Goal: Check status: Check status

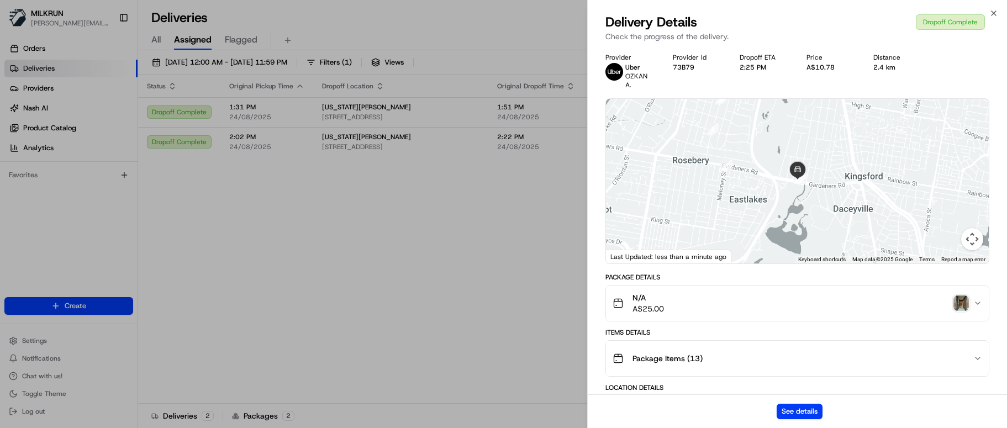
scroll to position [406, 0]
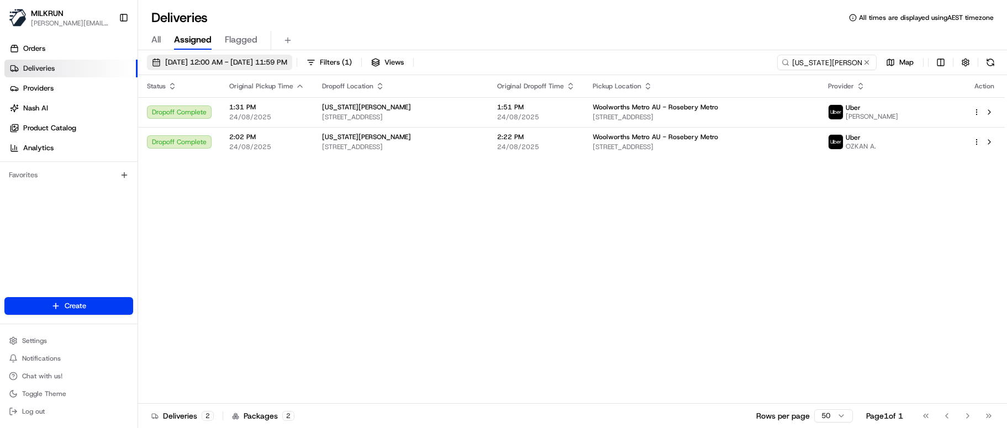
click at [206, 60] on span "24/08/2025 12:00 AM - 24/08/2025 11:59 PM" at bounding box center [226, 62] width 122 height 10
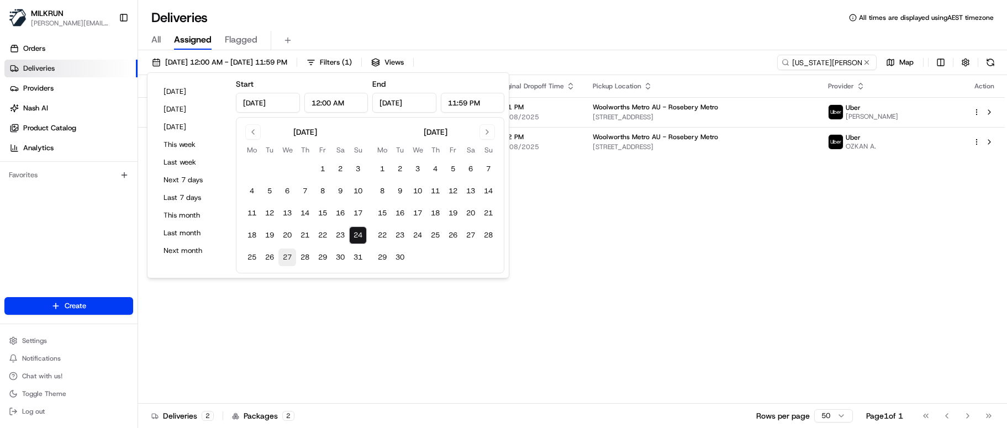
click at [288, 250] on button "27" at bounding box center [287, 258] width 18 height 18
type input "Aug 27, 2025"
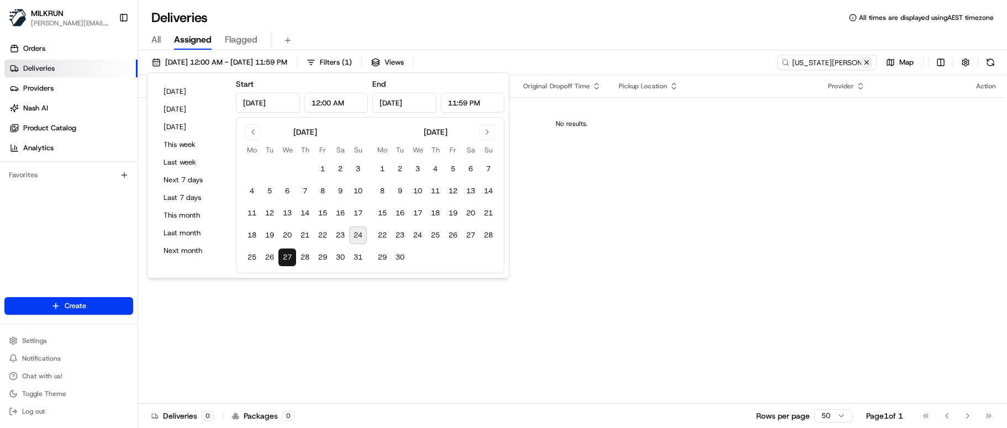
click at [870, 62] on button at bounding box center [866, 62] width 11 height 11
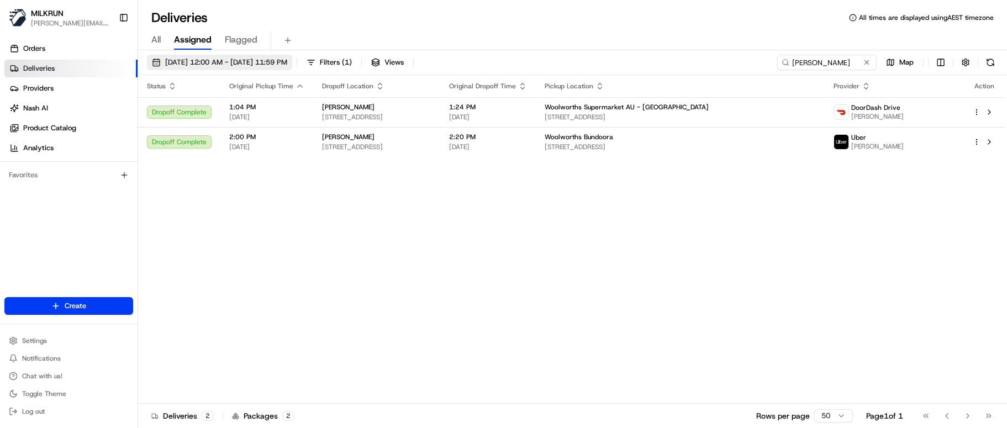
click at [244, 67] on button "23/08/2025 12:00 AM - 23/08/2025 11:59 PM" at bounding box center [219, 62] width 145 height 15
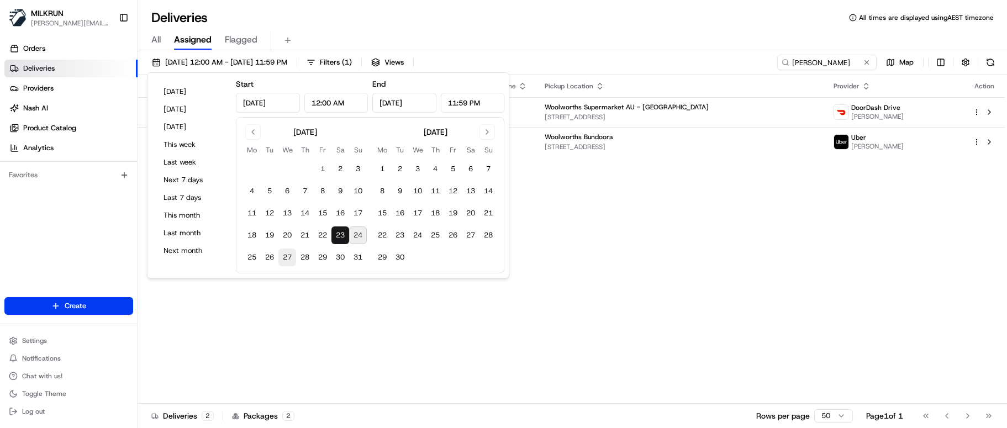
click at [292, 257] on button "27" at bounding box center [287, 258] width 18 height 18
type input "Aug 27, 2025"
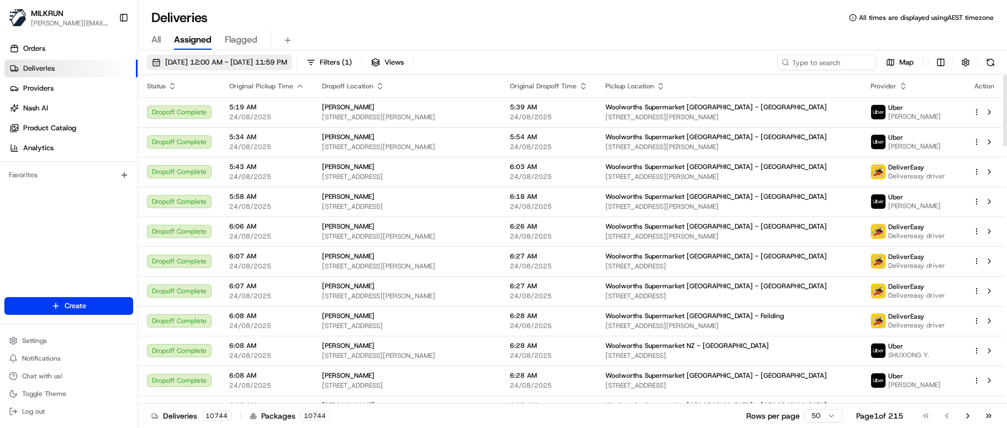
click at [264, 68] on button "24/08/2025 12:00 AM - 24/08/2025 11:59 PM" at bounding box center [219, 62] width 145 height 15
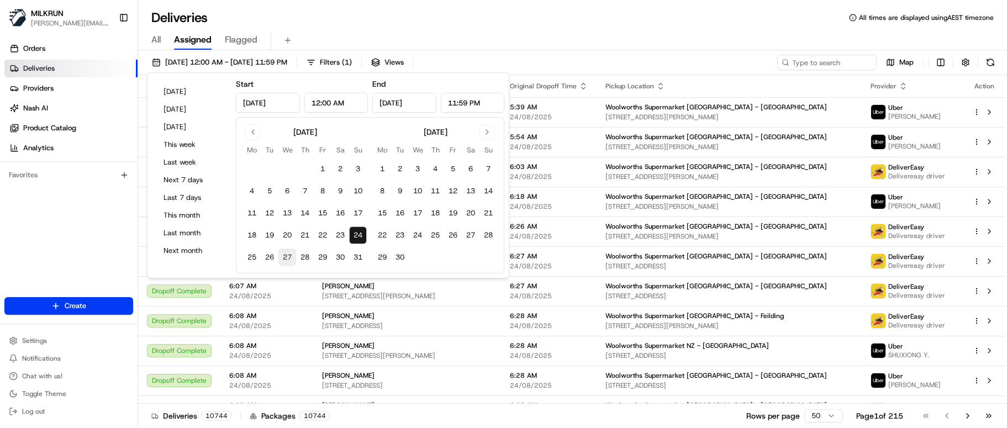
click at [283, 258] on button "27" at bounding box center [287, 258] width 18 height 18
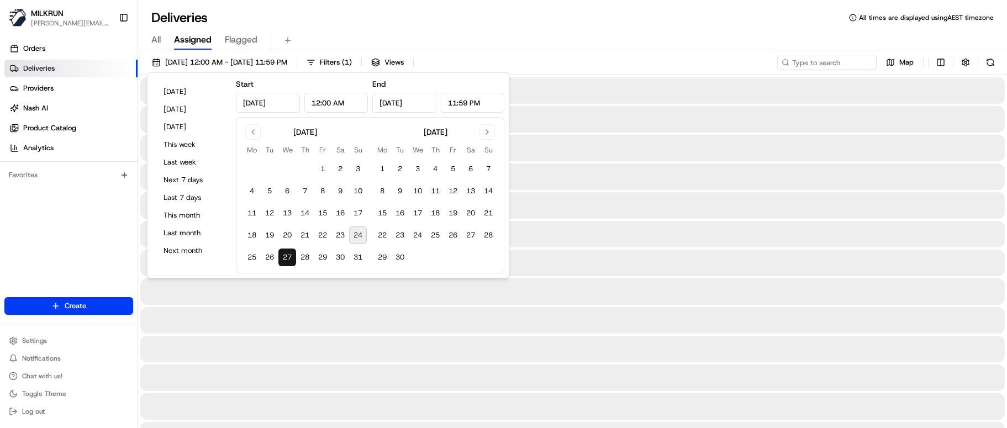
type input "[DATE]"
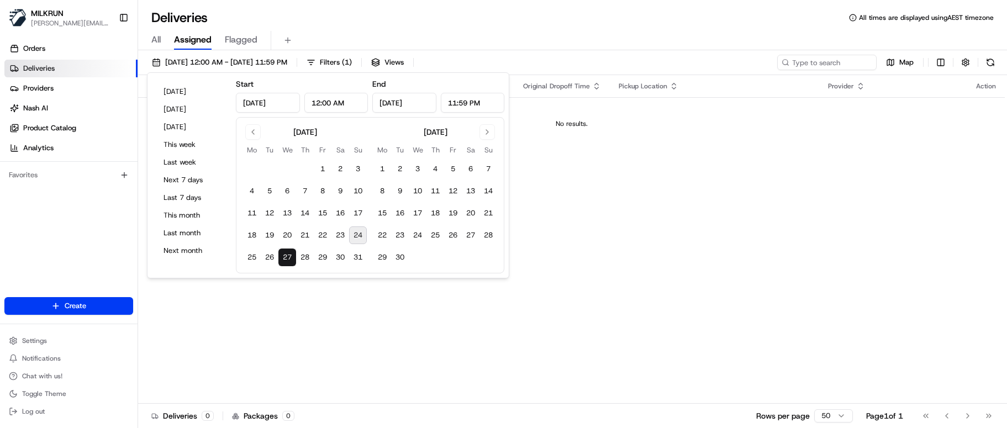
click at [359, 35] on div "All Assigned Flagged" at bounding box center [572, 40] width 869 height 19
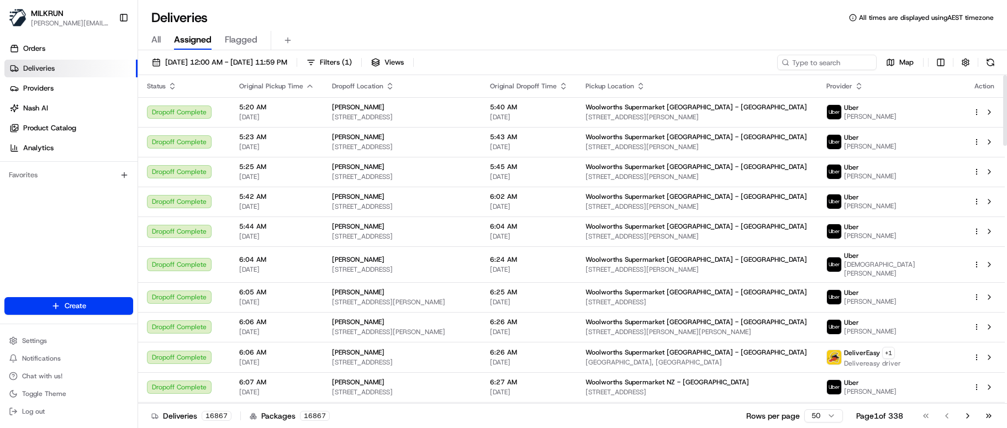
click at [262, 56] on button "[DATE] 12:00 AM - [DATE] 11:59 PM" at bounding box center [219, 62] width 145 height 15
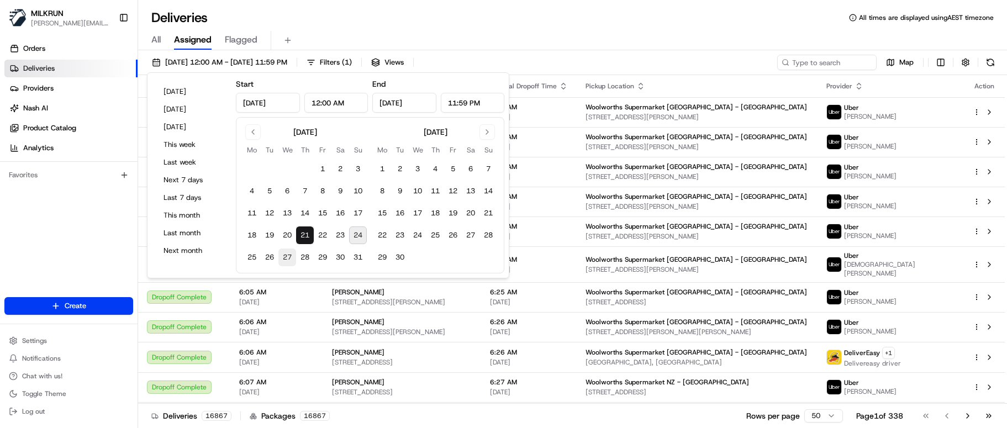
click at [288, 253] on button "27" at bounding box center [287, 258] width 18 height 18
type input "Aug 27, 2025"
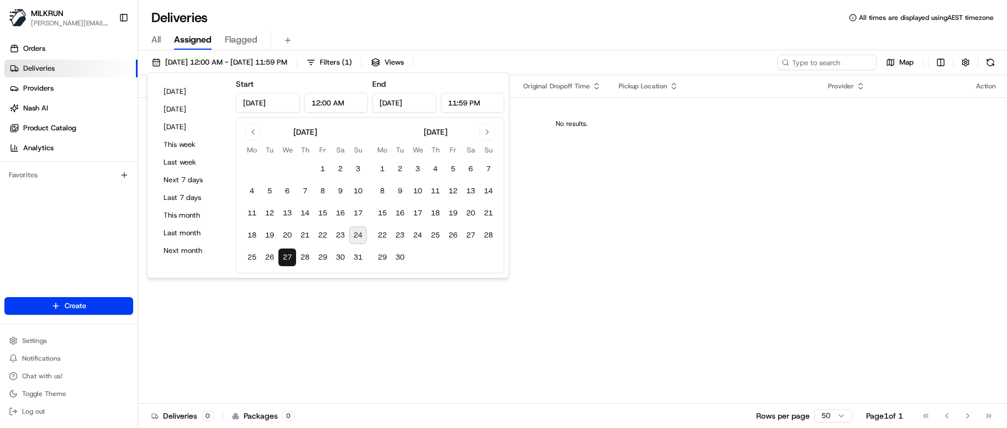
click at [377, 29] on div "All Assigned Flagged" at bounding box center [572, 39] width 869 height 24
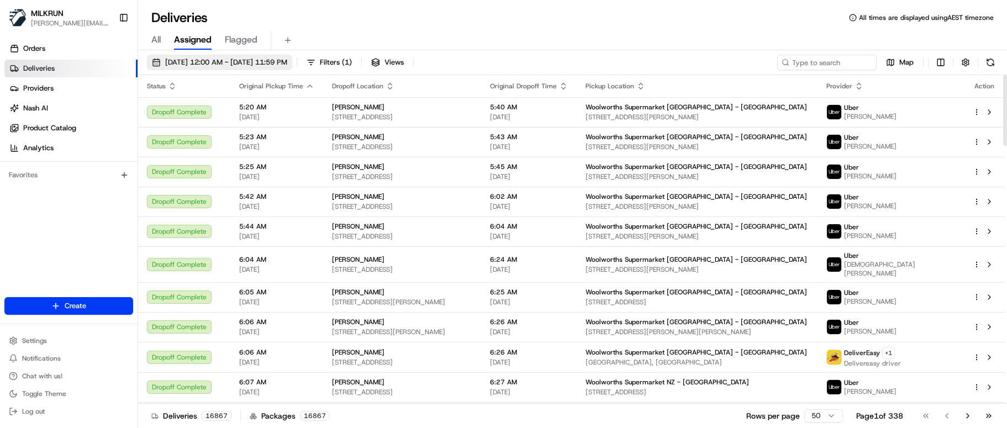
click at [247, 63] on span "[DATE] 12:00 AM - [DATE] 11:59 PM" at bounding box center [226, 62] width 122 height 10
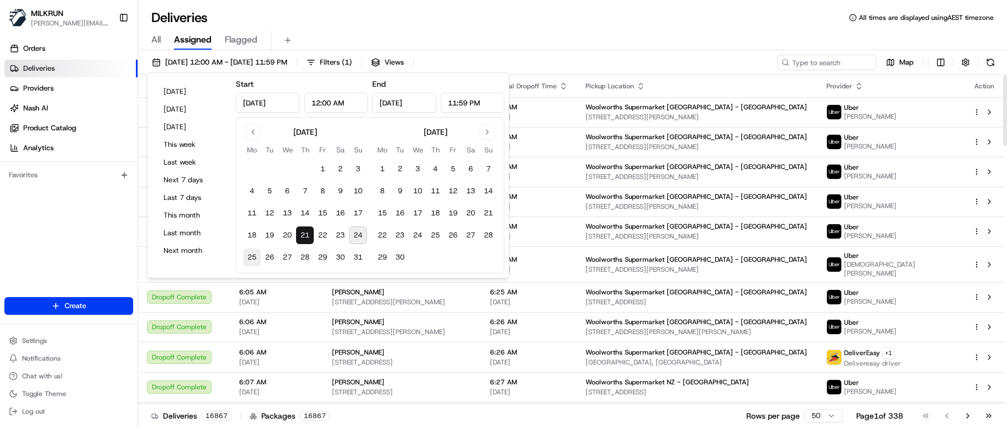
click at [251, 259] on button "25" at bounding box center [252, 258] width 18 height 18
type input "[DATE]"
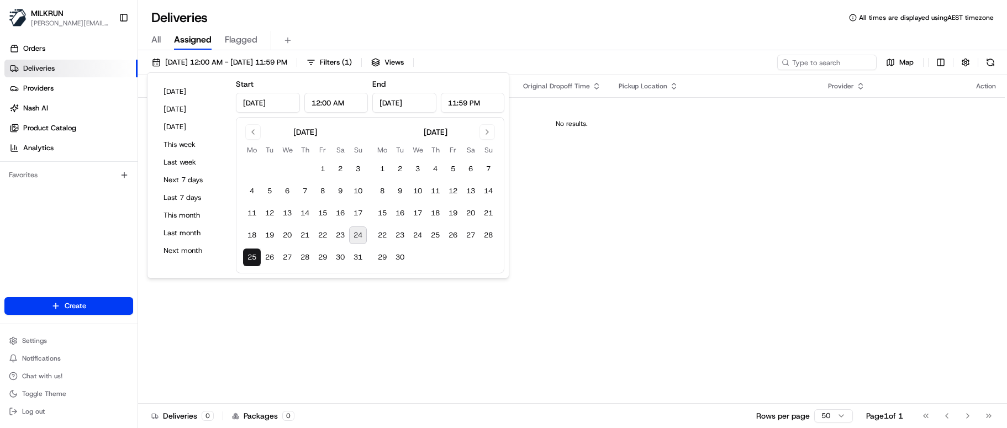
click at [420, 29] on div "All Assigned Flagged" at bounding box center [572, 39] width 869 height 24
